Goal: Check status: Check status

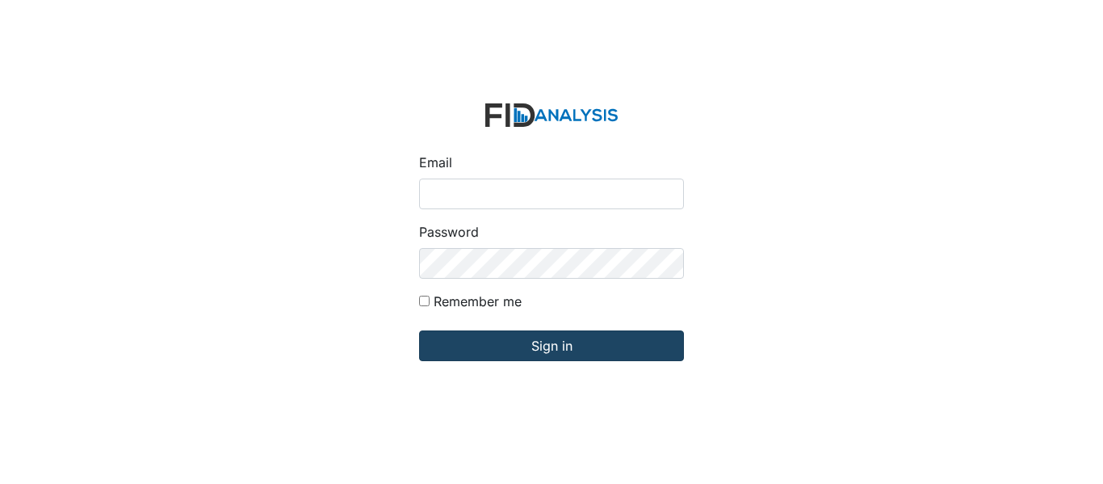
type input "[EMAIL_ADDRESS][DOMAIN_NAME]"
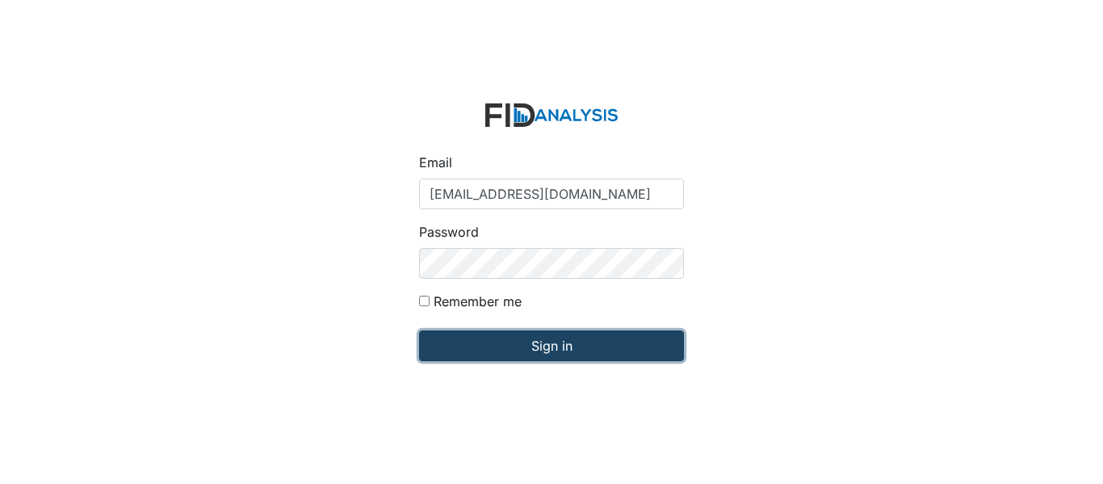
drag, startPoint x: 612, startPoint y: 354, endPoint x: 601, endPoint y: 355, distance: 10.6
click at [611, 353] on input "Sign in" at bounding box center [551, 345] width 265 height 31
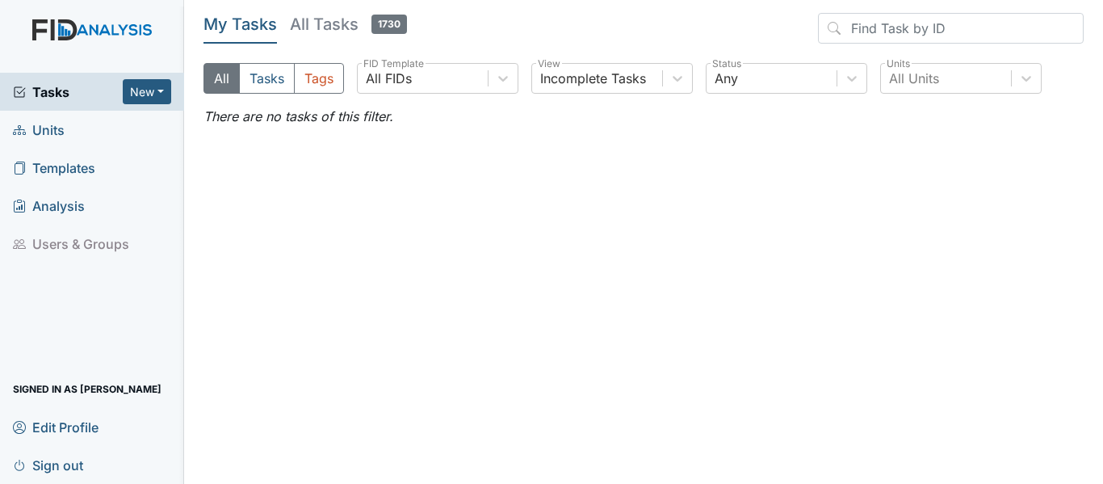
click at [67, 127] on link "Units" at bounding box center [92, 130] width 184 height 38
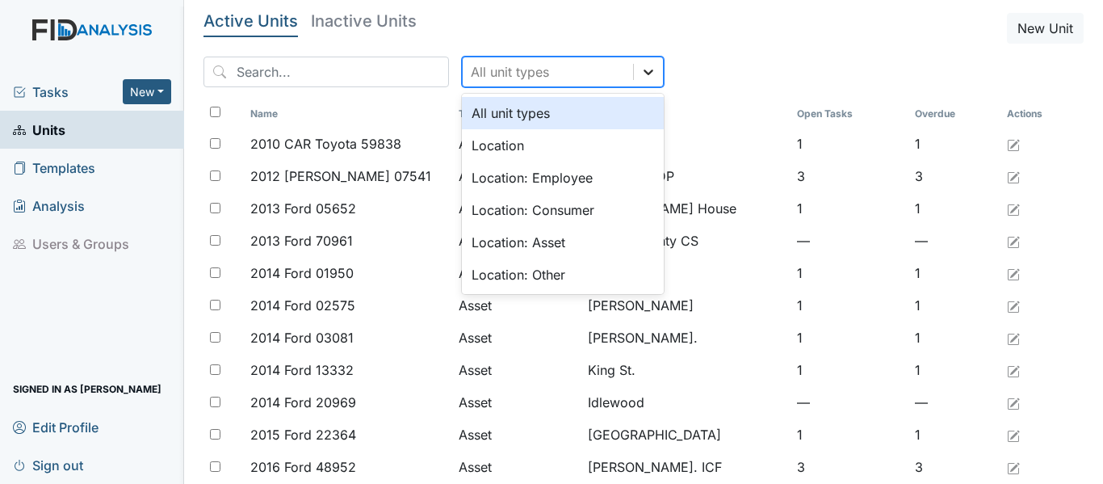
click at [640, 69] on icon at bounding box center [648, 72] width 16 height 16
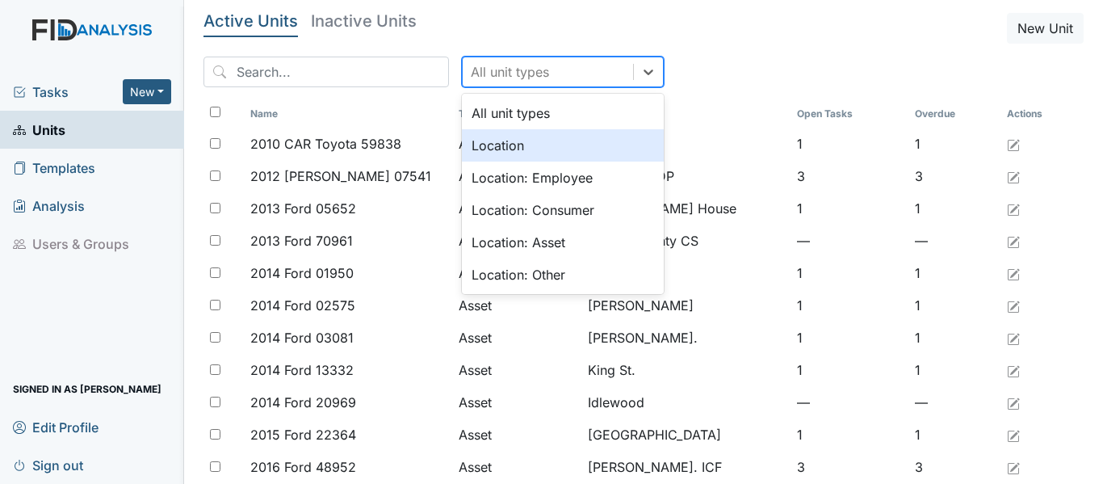
click at [548, 158] on div "Location" at bounding box center [563, 145] width 202 height 32
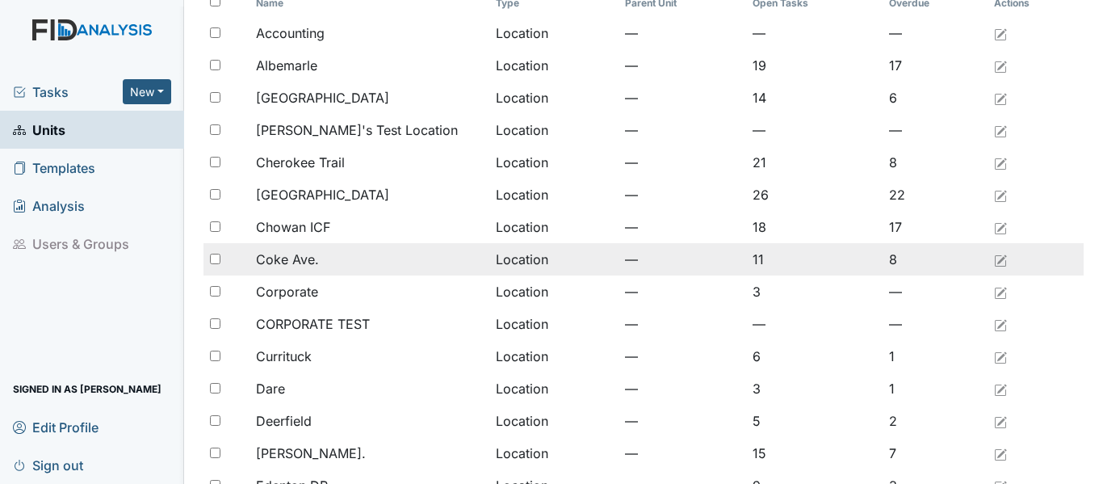
scroll to position [161, 0]
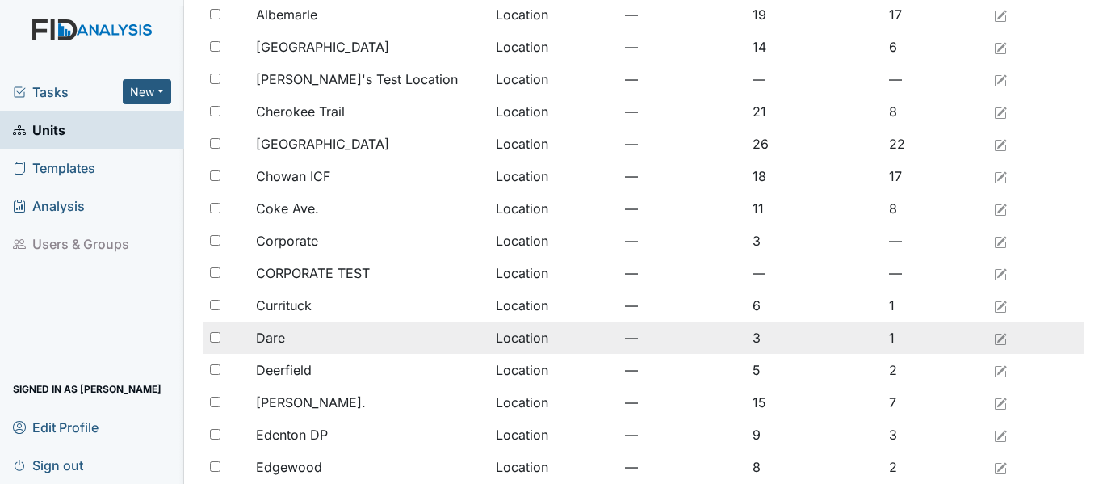
click at [354, 329] on div "Dare" at bounding box center [369, 337] width 227 height 19
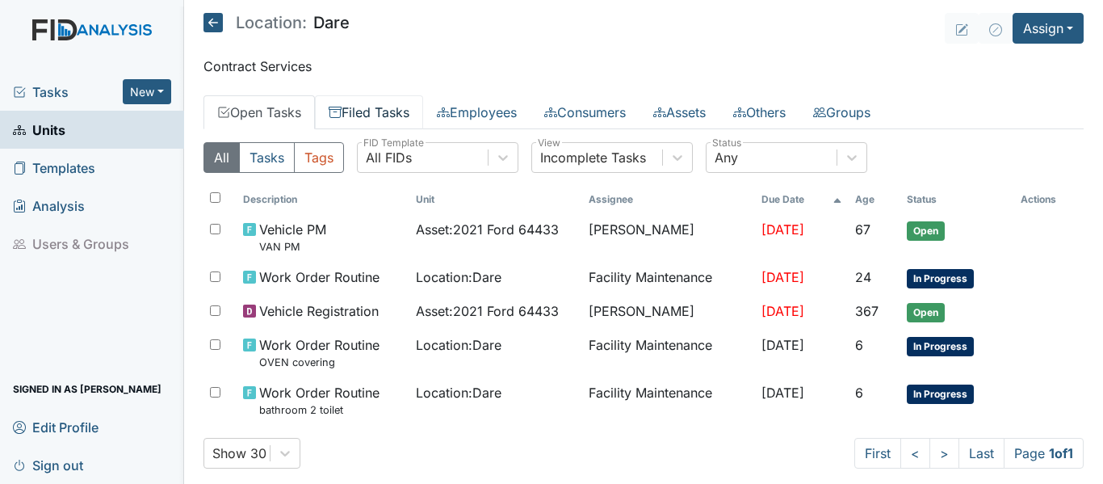
click at [364, 113] on link "Filed Tasks" at bounding box center [369, 112] width 108 height 34
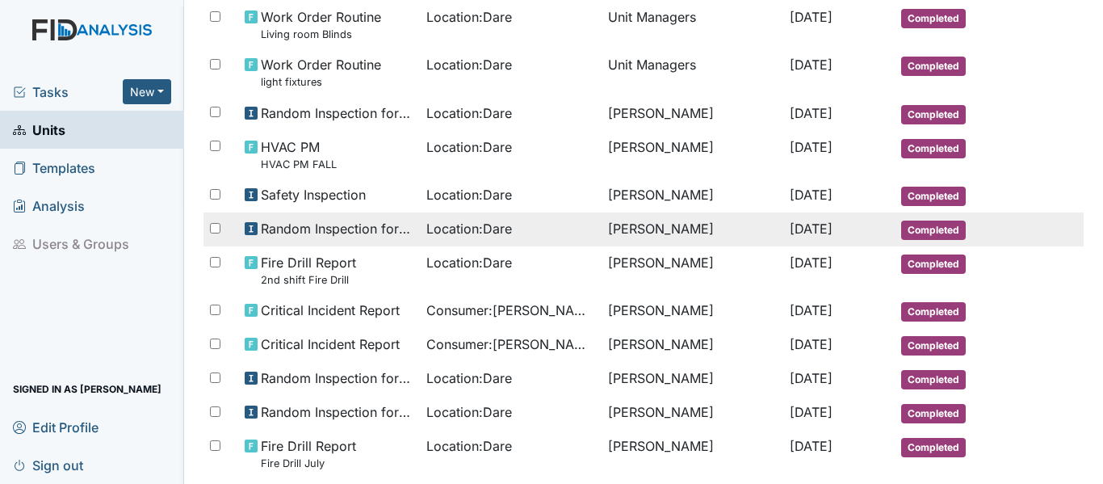
scroll to position [484, 0]
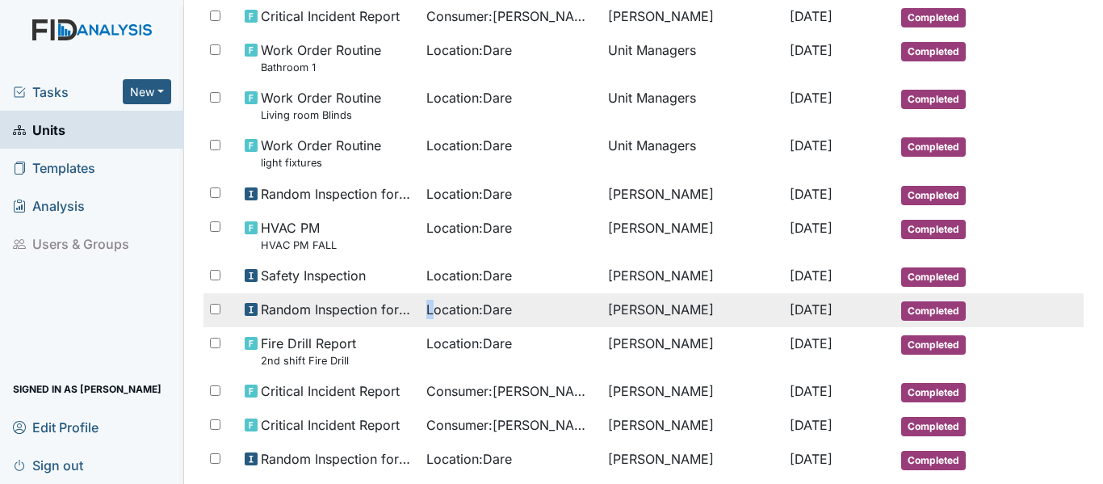
click at [426, 307] on span "Location : Dare" at bounding box center [469, 309] width 86 height 19
click at [287, 304] on span "Random Inspection for Afternoon" at bounding box center [337, 309] width 153 height 19
click at [897, 298] on td "Completed" at bounding box center [953, 310] width 116 height 34
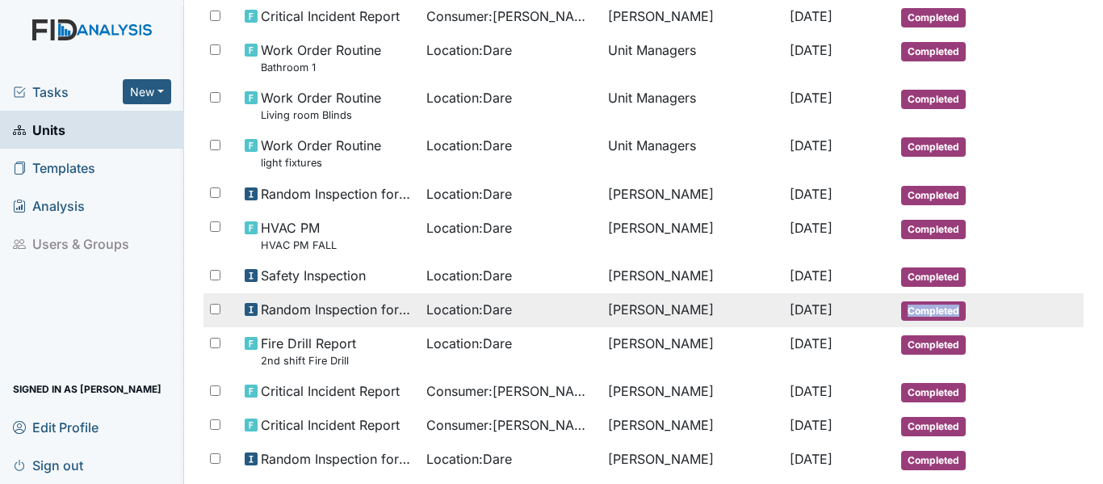
click at [897, 298] on td "Completed" at bounding box center [953, 310] width 116 height 34
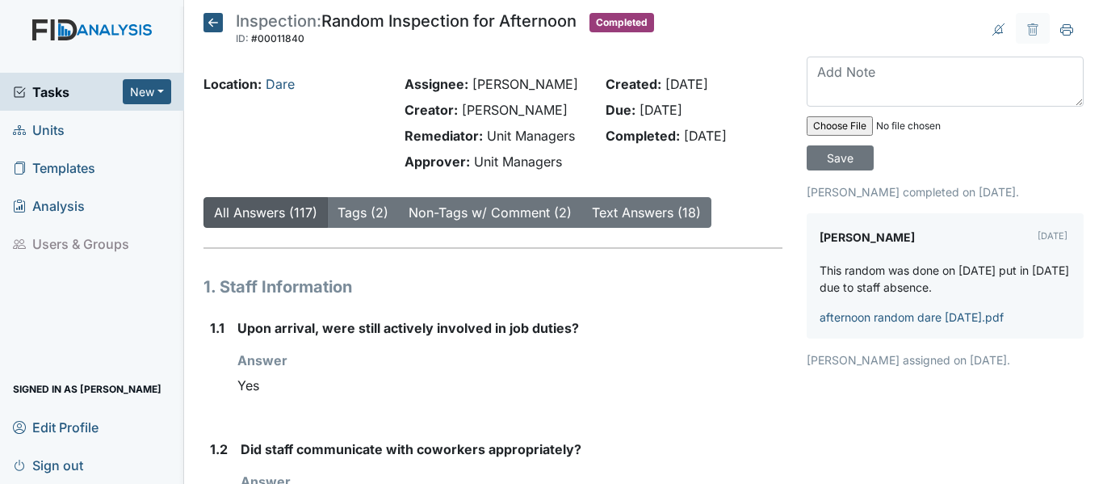
click at [210, 18] on icon at bounding box center [212, 22] width 19 height 19
